Goal: Task Accomplishment & Management: Use online tool/utility

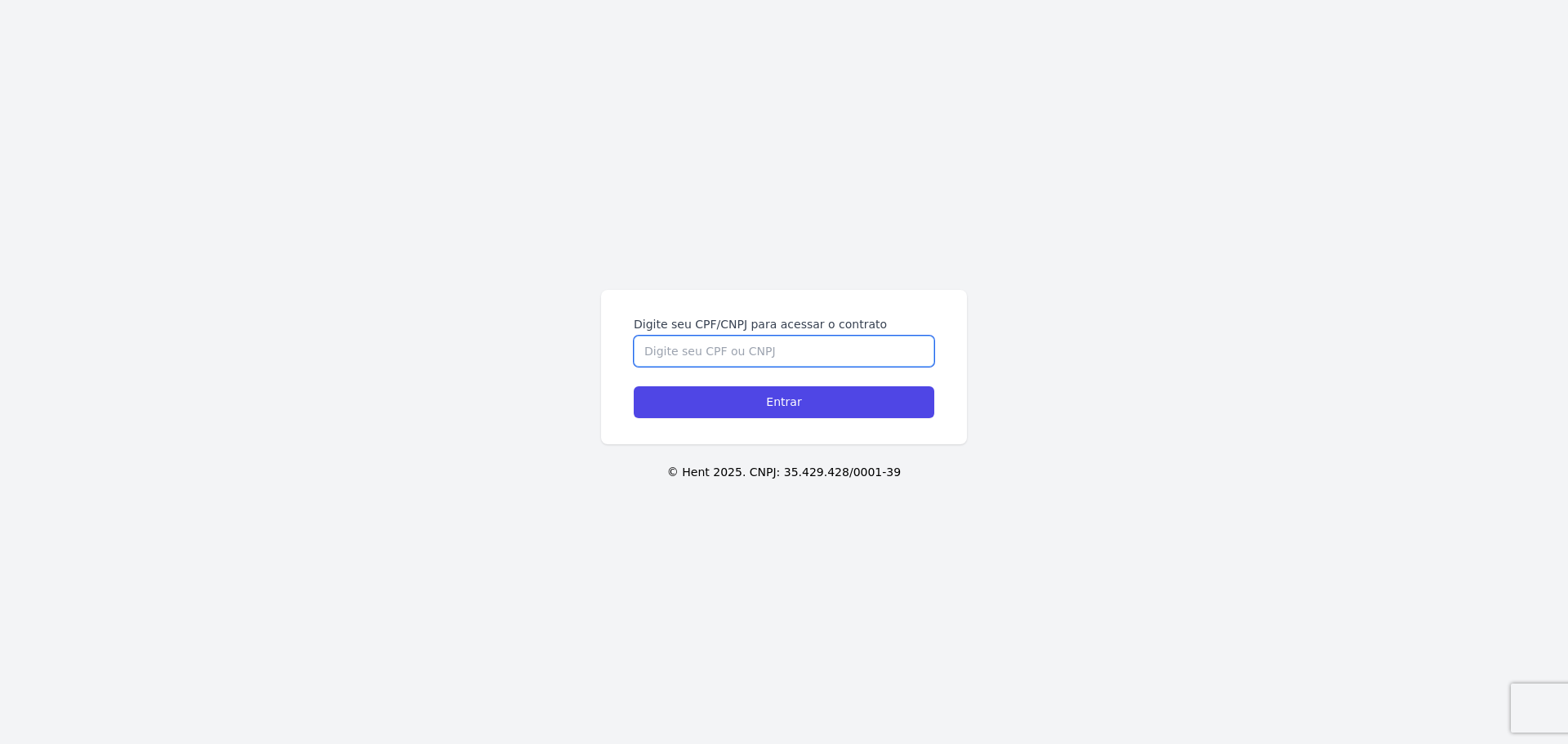
click at [781, 359] on input "Digite seu CPF/CNPJ para acessar o contrato" at bounding box center [784, 351] width 300 height 31
type input "05416104490"
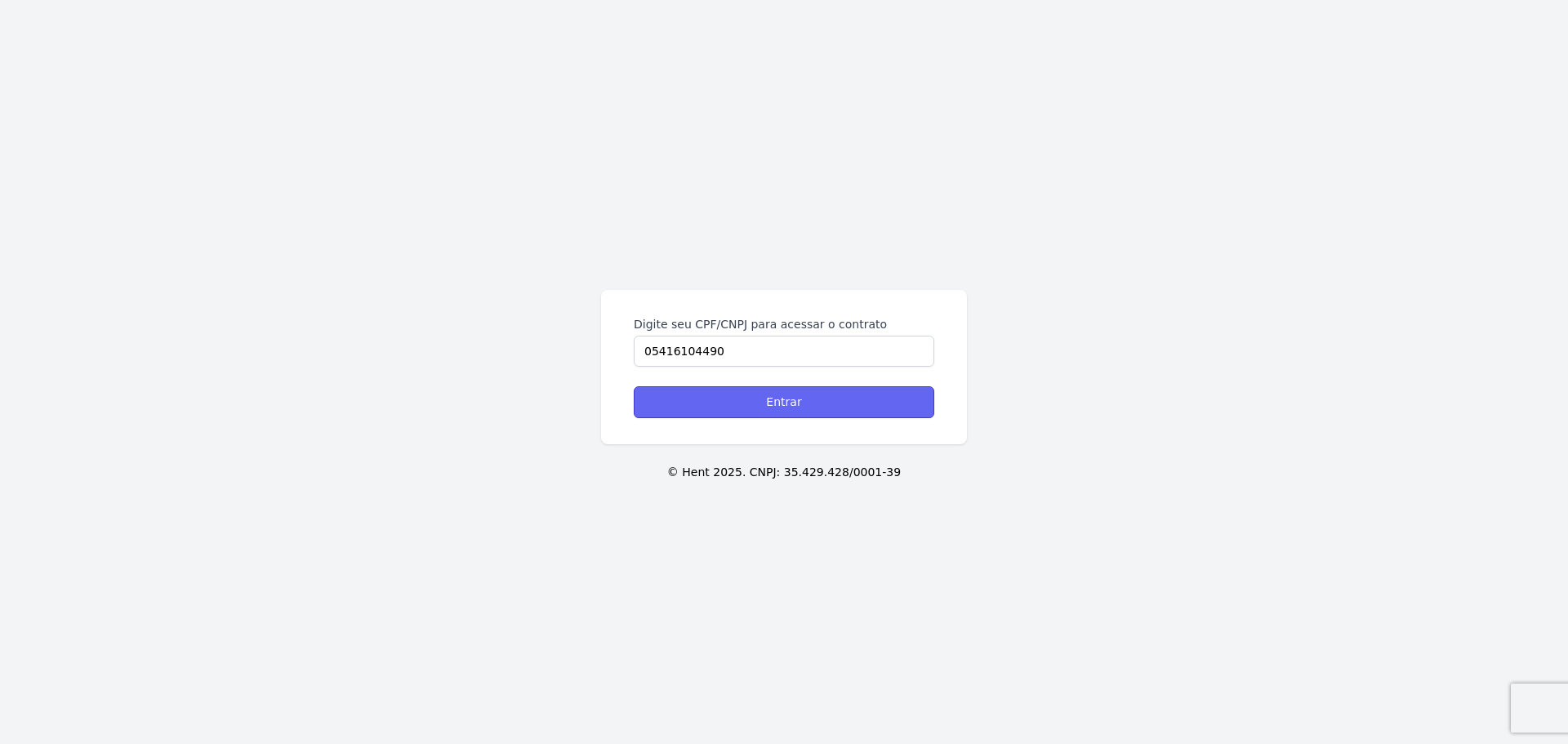
click at [775, 405] on input "Entrar" at bounding box center [784, 402] width 300 height 32
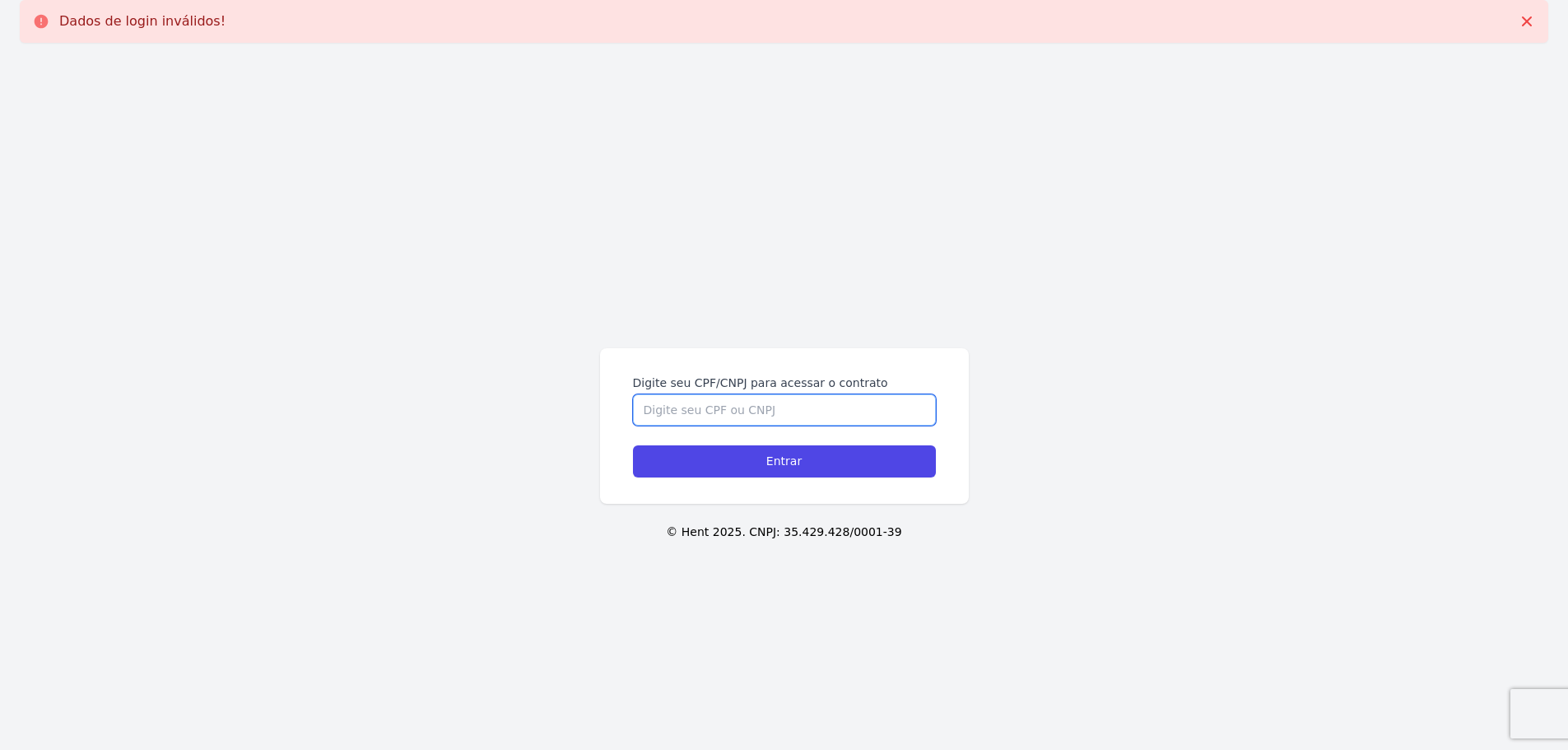
click at [778, 410] on input "Digite seu CPF/CNPJ para acessar o contrato" at bounding box center [784, 409] width 303 height 31
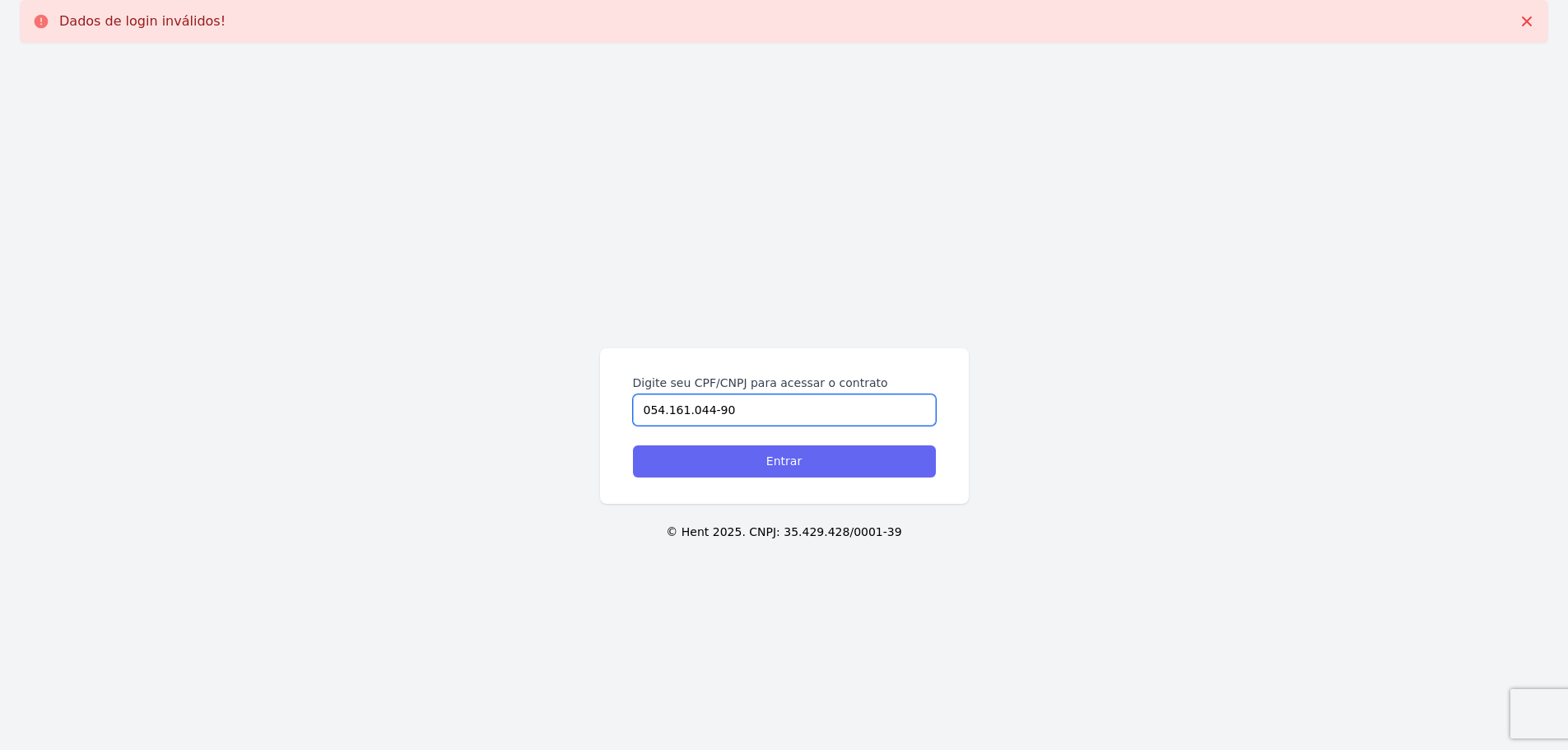
type input "054.161.044-90"
click at [776, 460] on input "Entrar" at bounding box center [784, 461] width 303 height 32
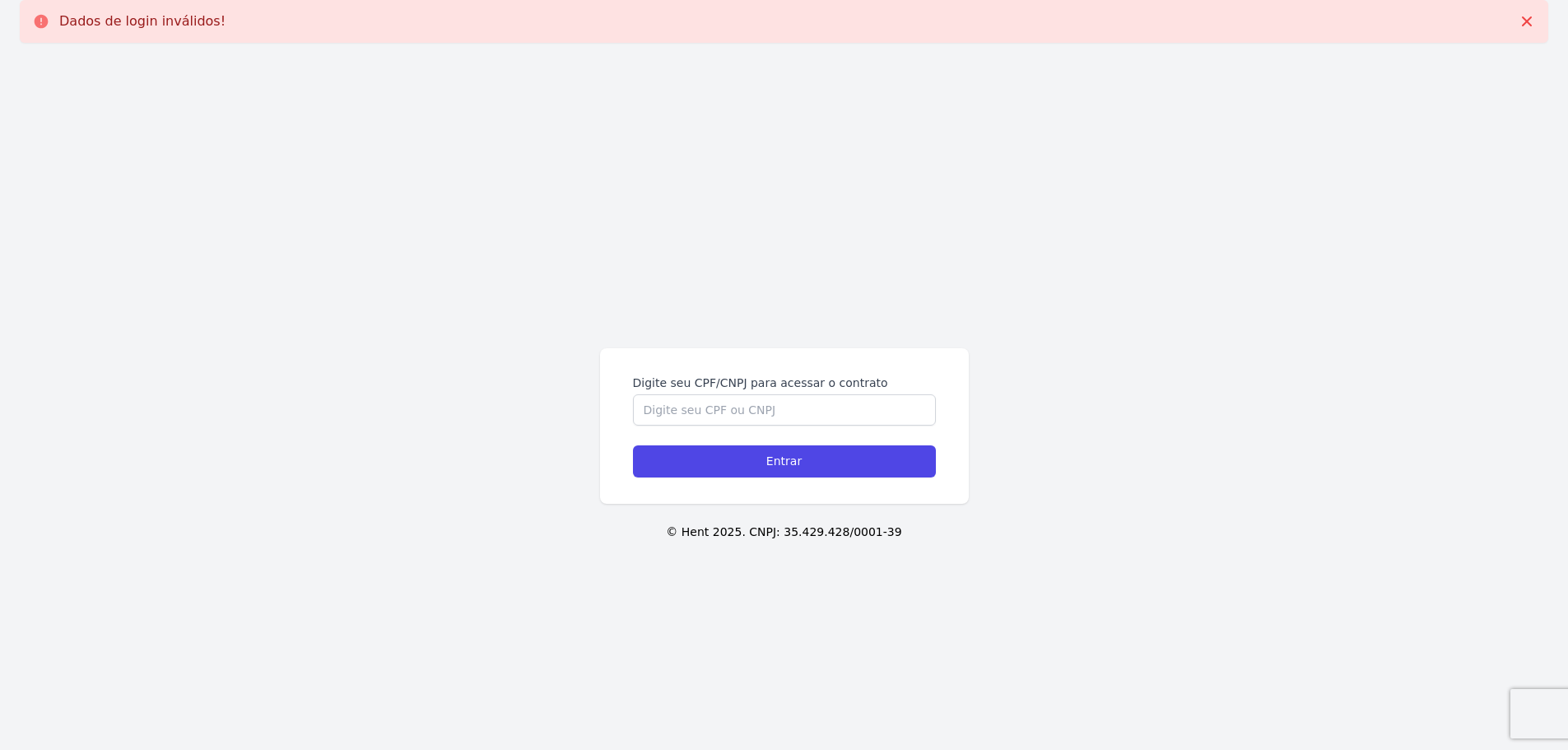
click at [112, 23] on p "Dados de login inválidos!" at bounding box center [142, 21] width 166 height 17
